Goal: Information Seeking & Learning: Stay updated

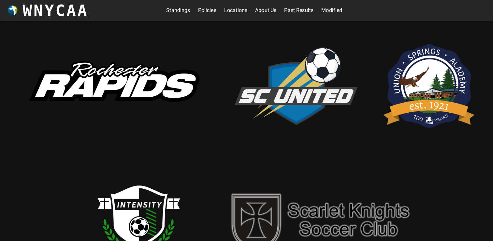
click at [186, 11] on link "Standings" at bounding box center [178, 10] width 24 height 10
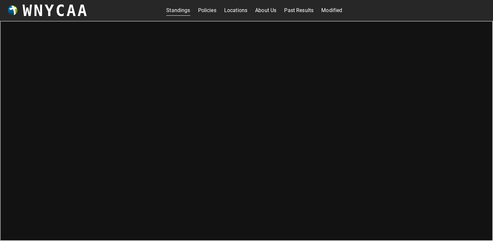
click at [288, 9] on link "Past Results" at bounding box center [298, 10] width 29 height 10
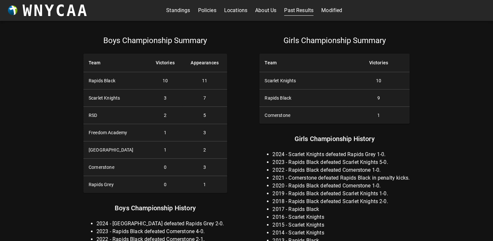
click at [185, 10] on link "Standings" at bounding box center [178, 10] width 24 height 10
